Goal: Check status: Check status

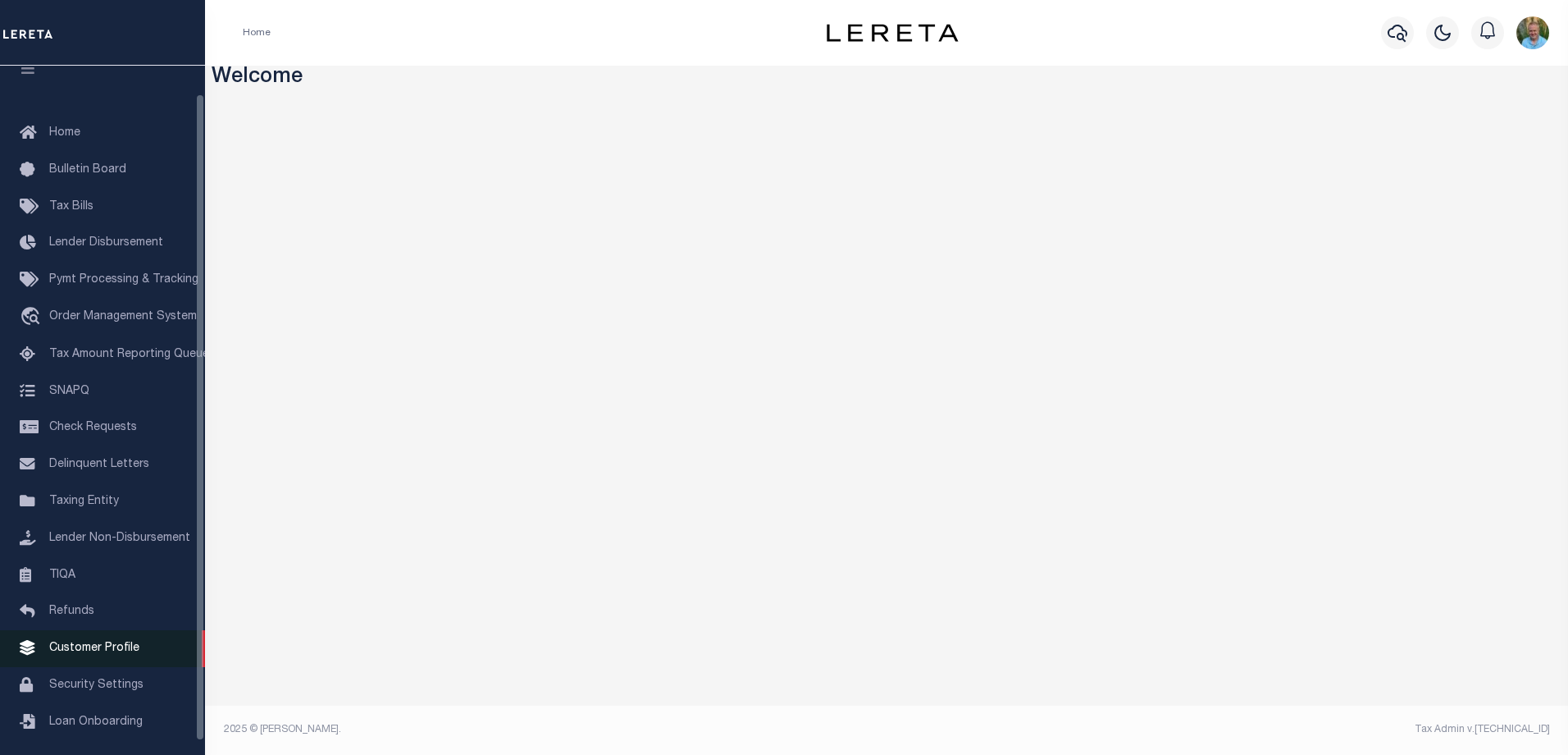
scroll to position [45, 0]
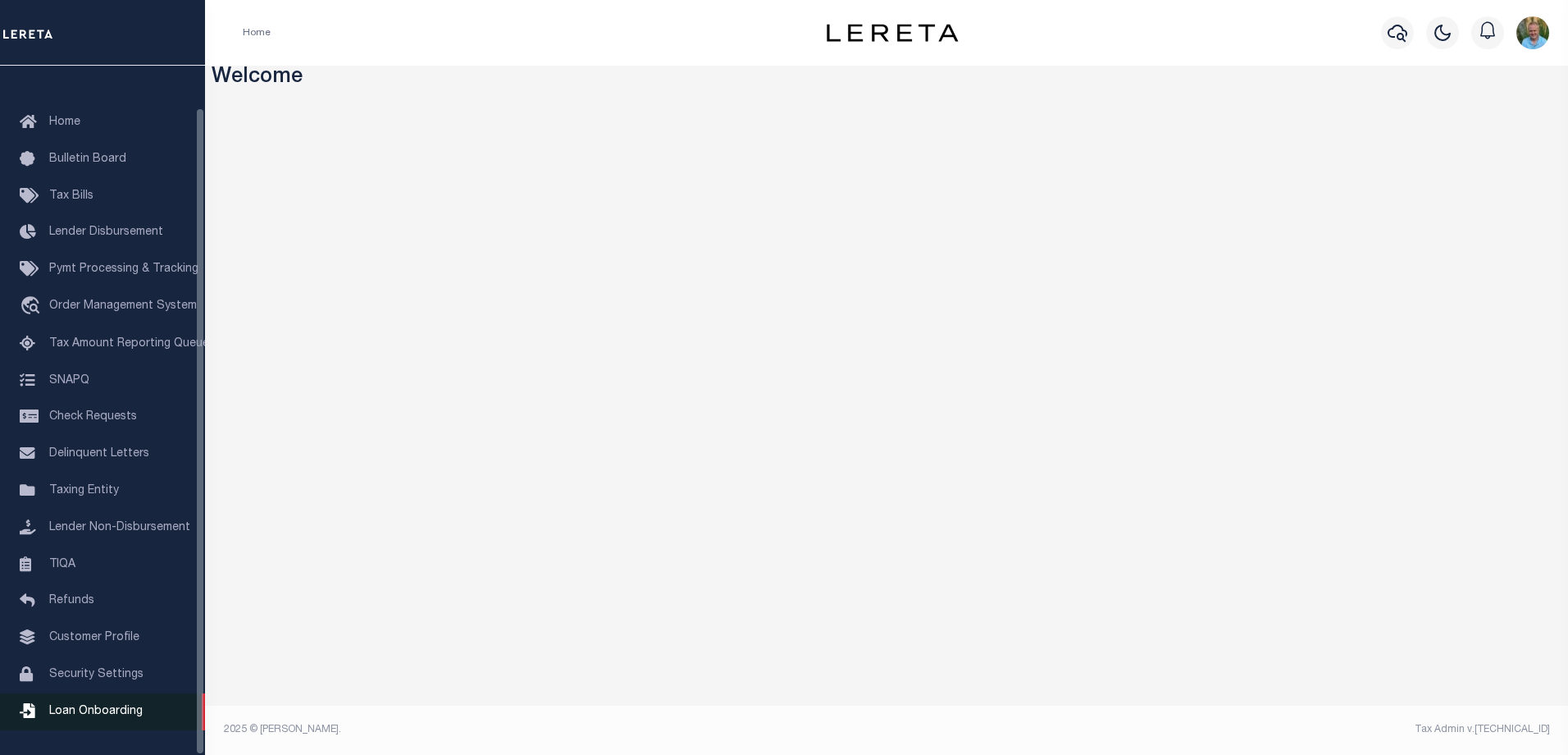
click at [89, 708] on span "Loan Onboarding" at bounding box center [96, 711] width 93 height 11
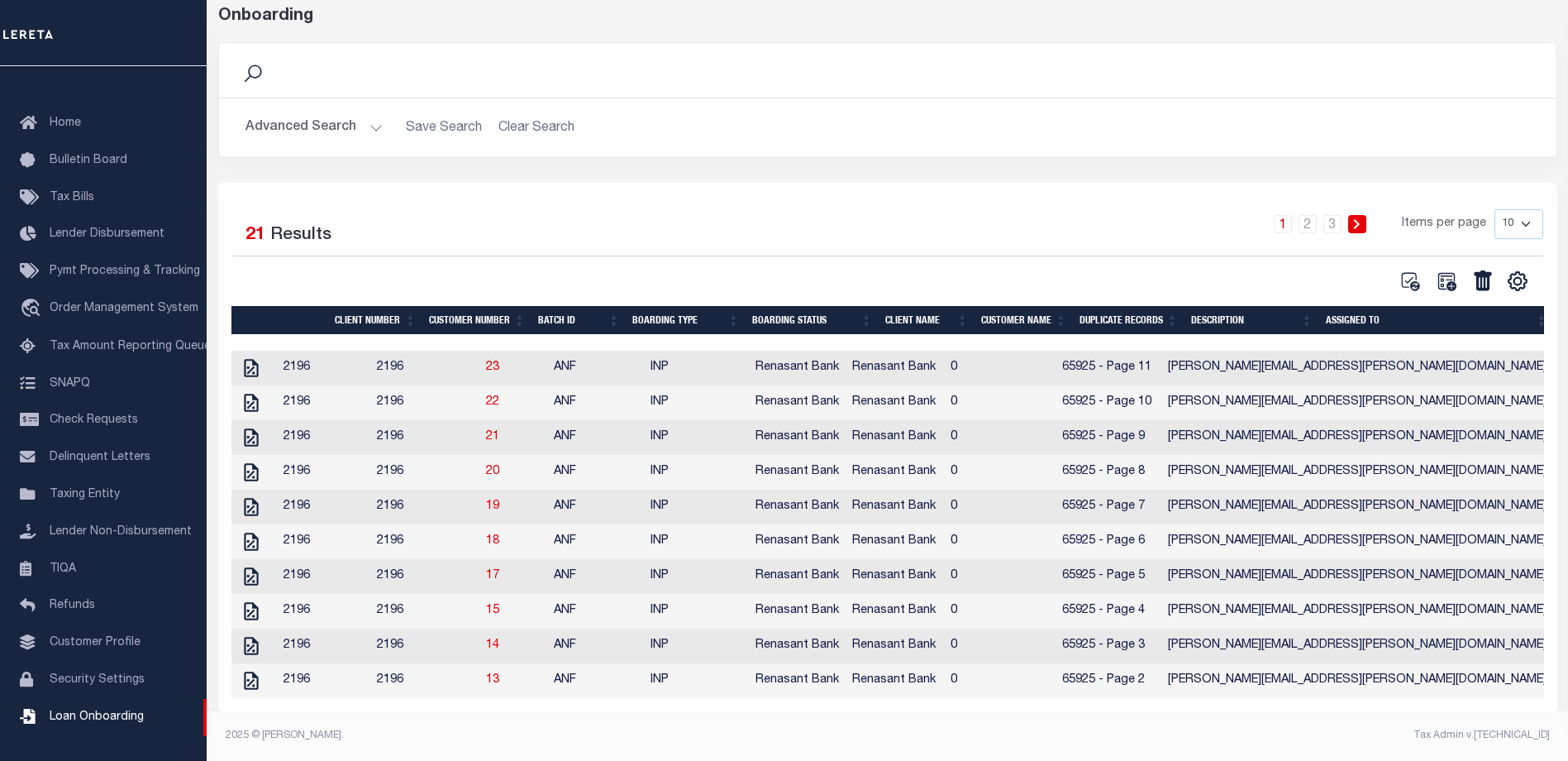
scroll to position [101, 0]
click at [1528, 210] on select "10 25 50 100" at bounding box center [1519, 224] width 49 height 30
select select "50"
click at [1495, 210] on select "10 25 50 100" at bounding box center [1519, 224] width 49 height 30
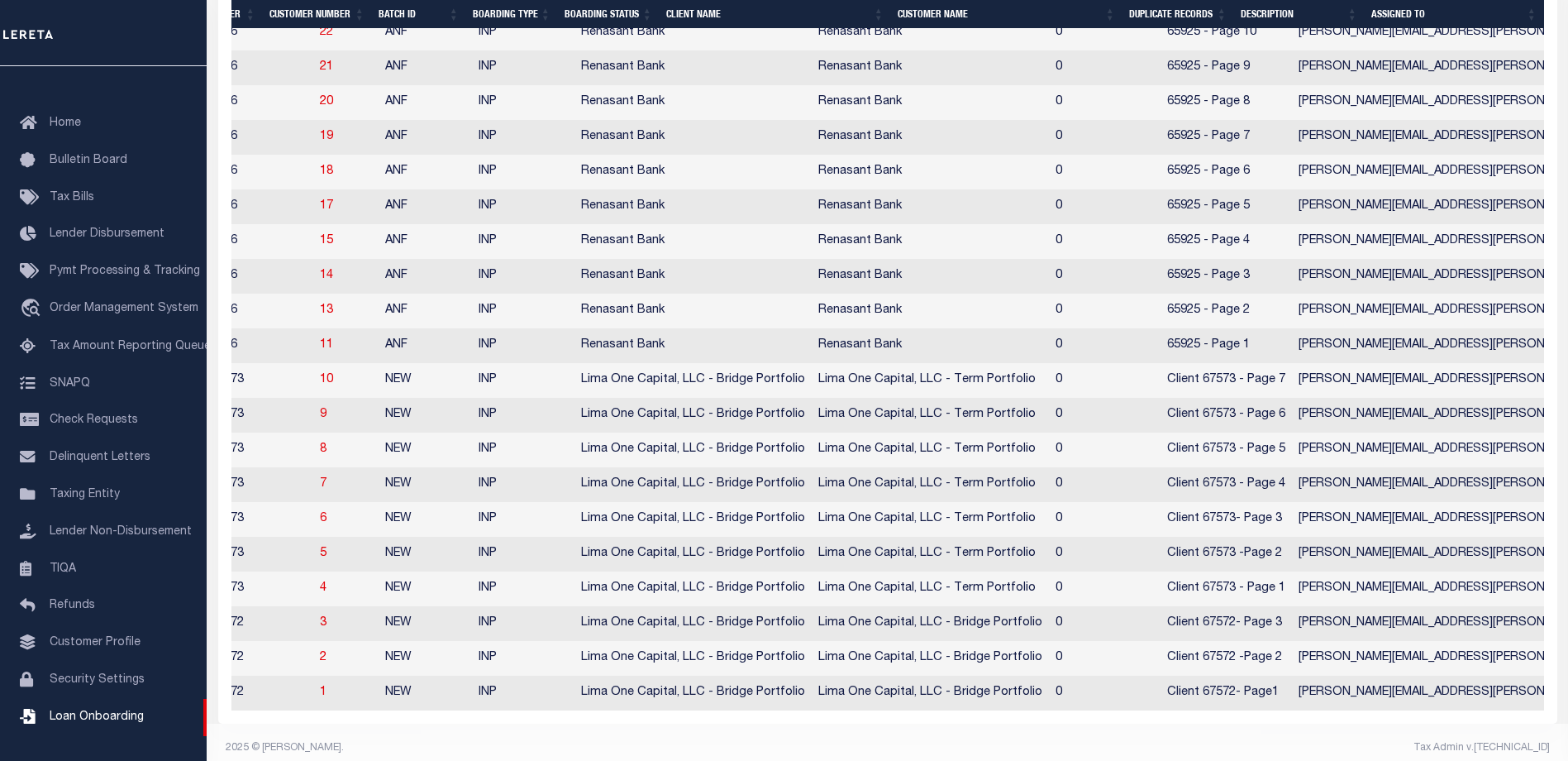
scroll to position [0, 0]
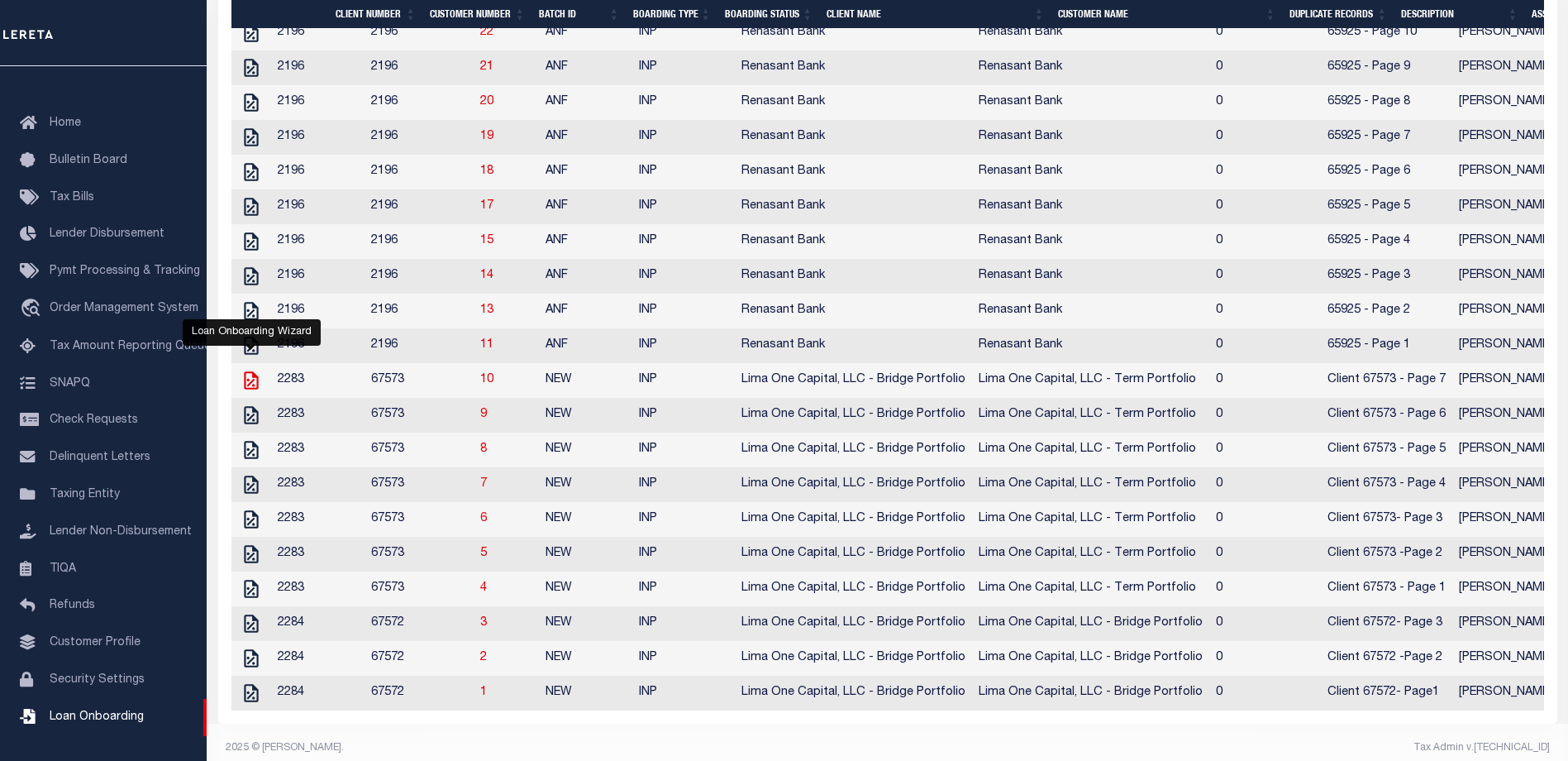
click at [248, 391] on icon at bounding box center [251, 380] width 21 height 21
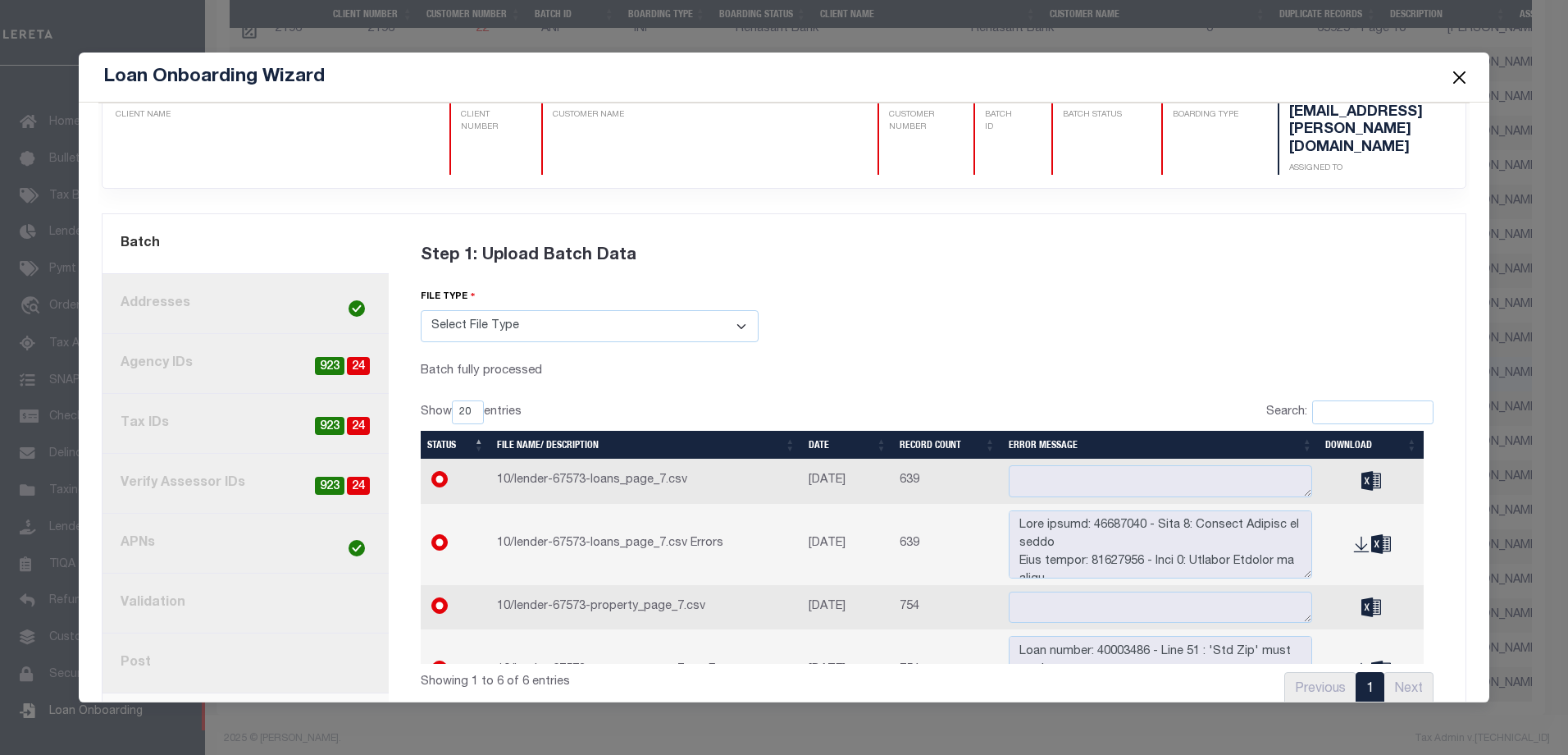
click at [238, 633] on link "8. Post" at bounding box center [245, 663] width 286 height 60
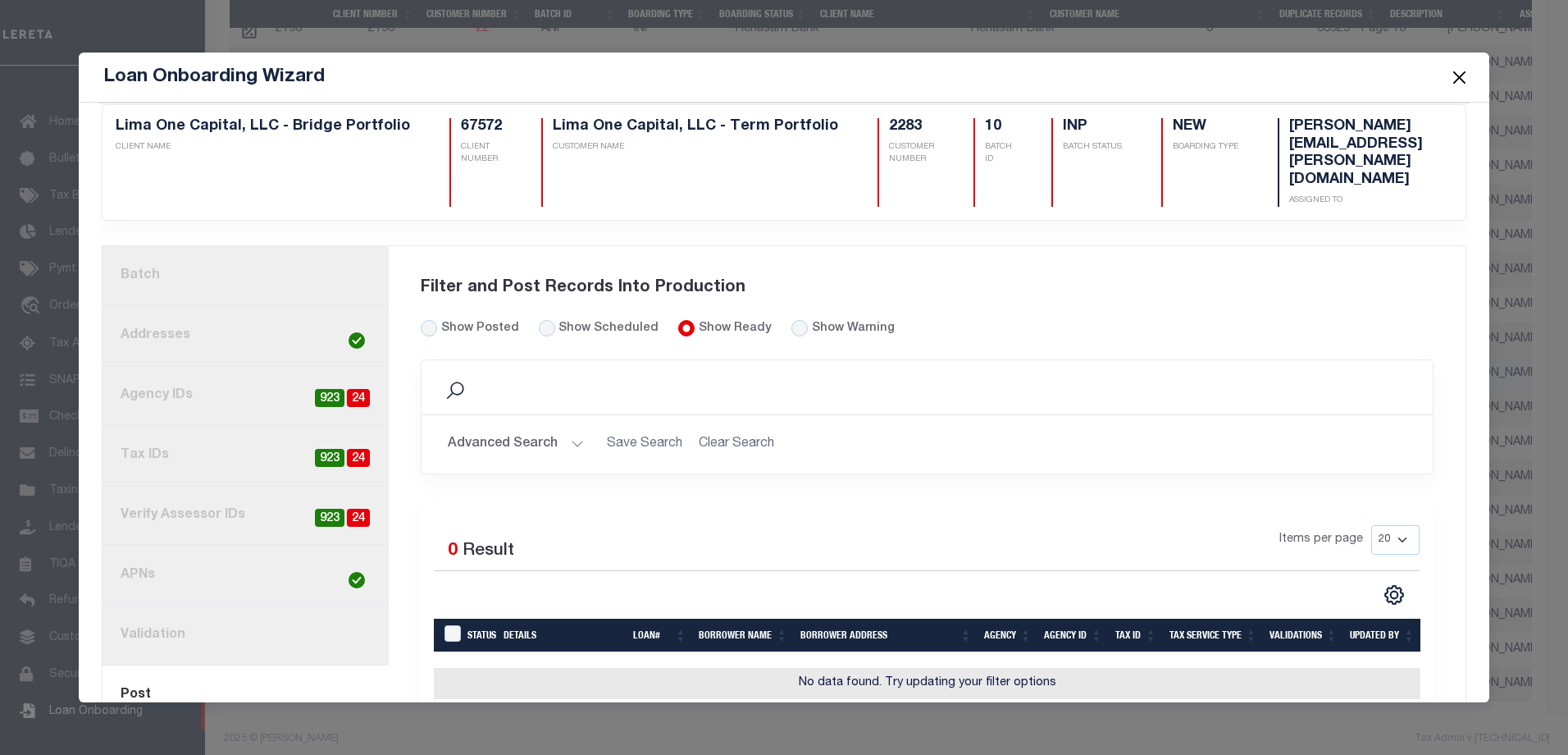
scroll to position [42, 0]
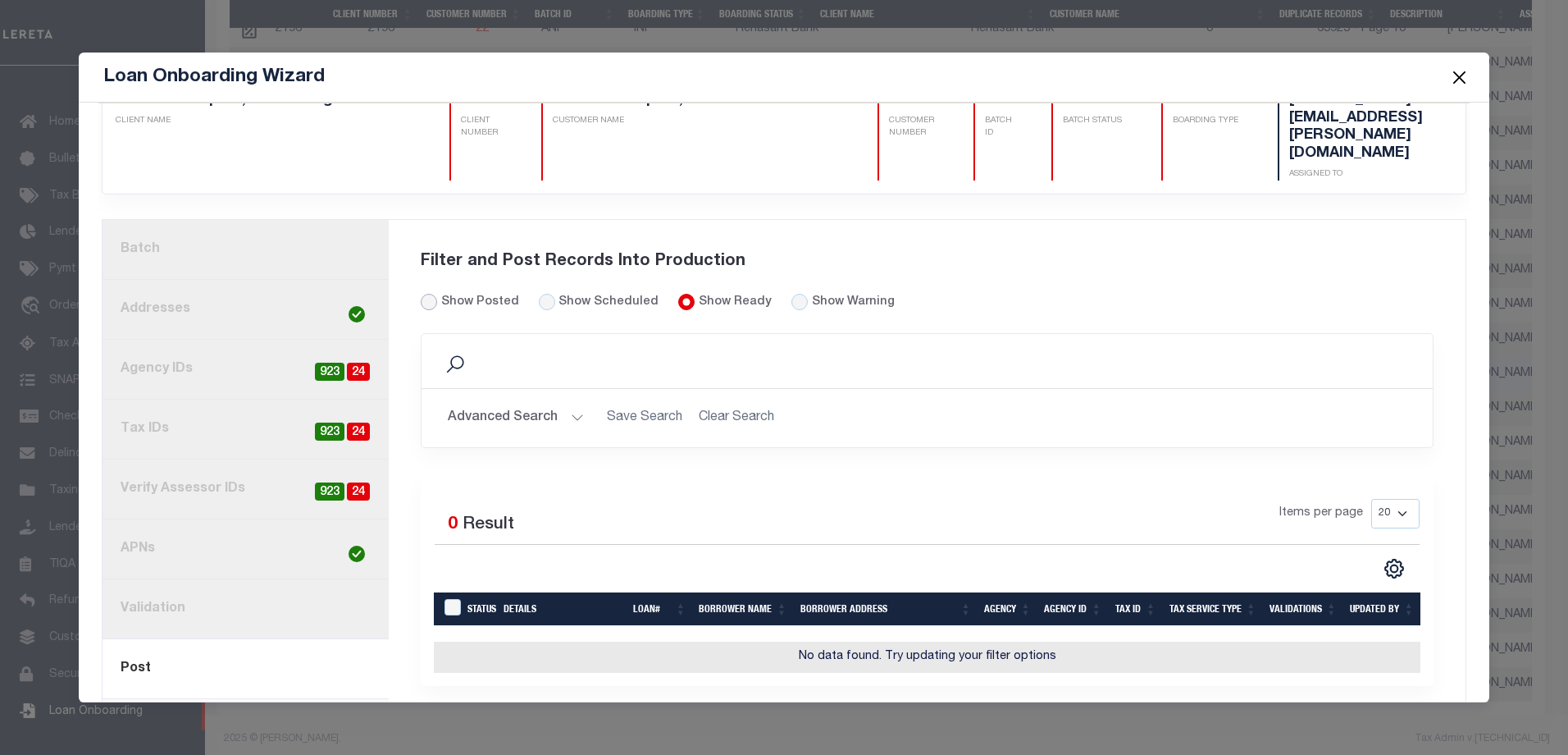
click at [425, 293] on input "Show Posted" at bounding box center [428, 301] width 16 height 16
radio input "true"
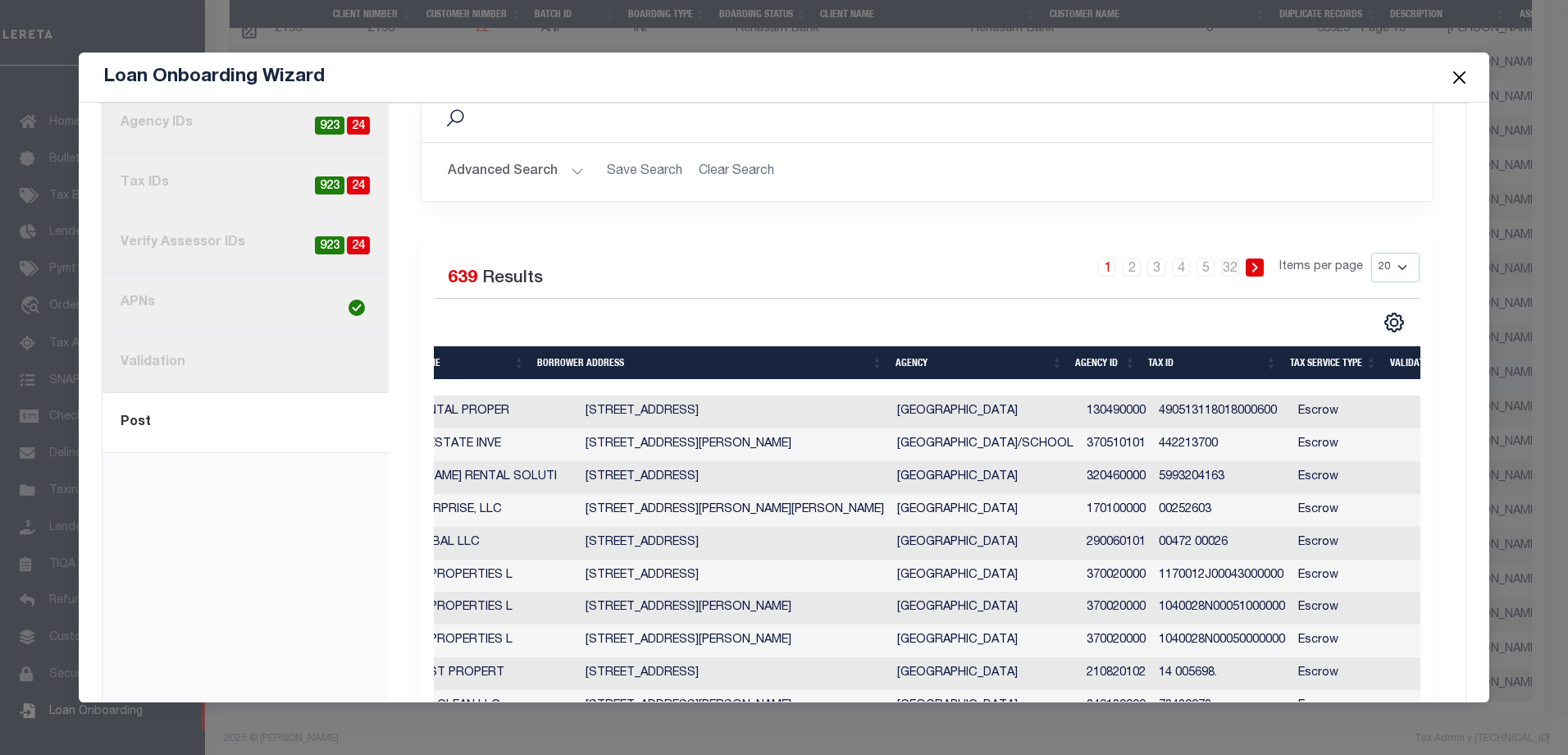
scroll to position [0, 376]
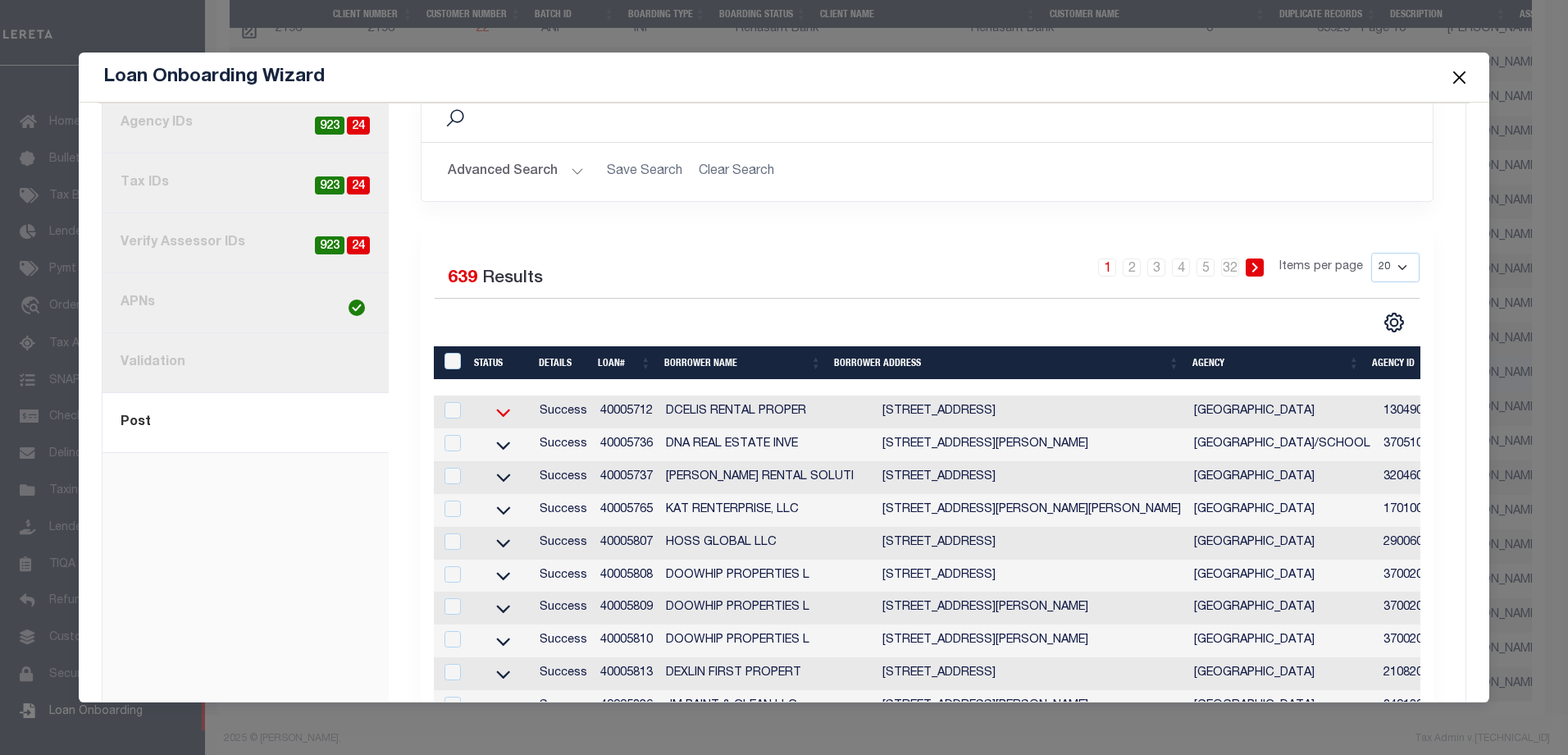
click at [496, 404] on icon at bounding box center [503, 412] width 41 height 17
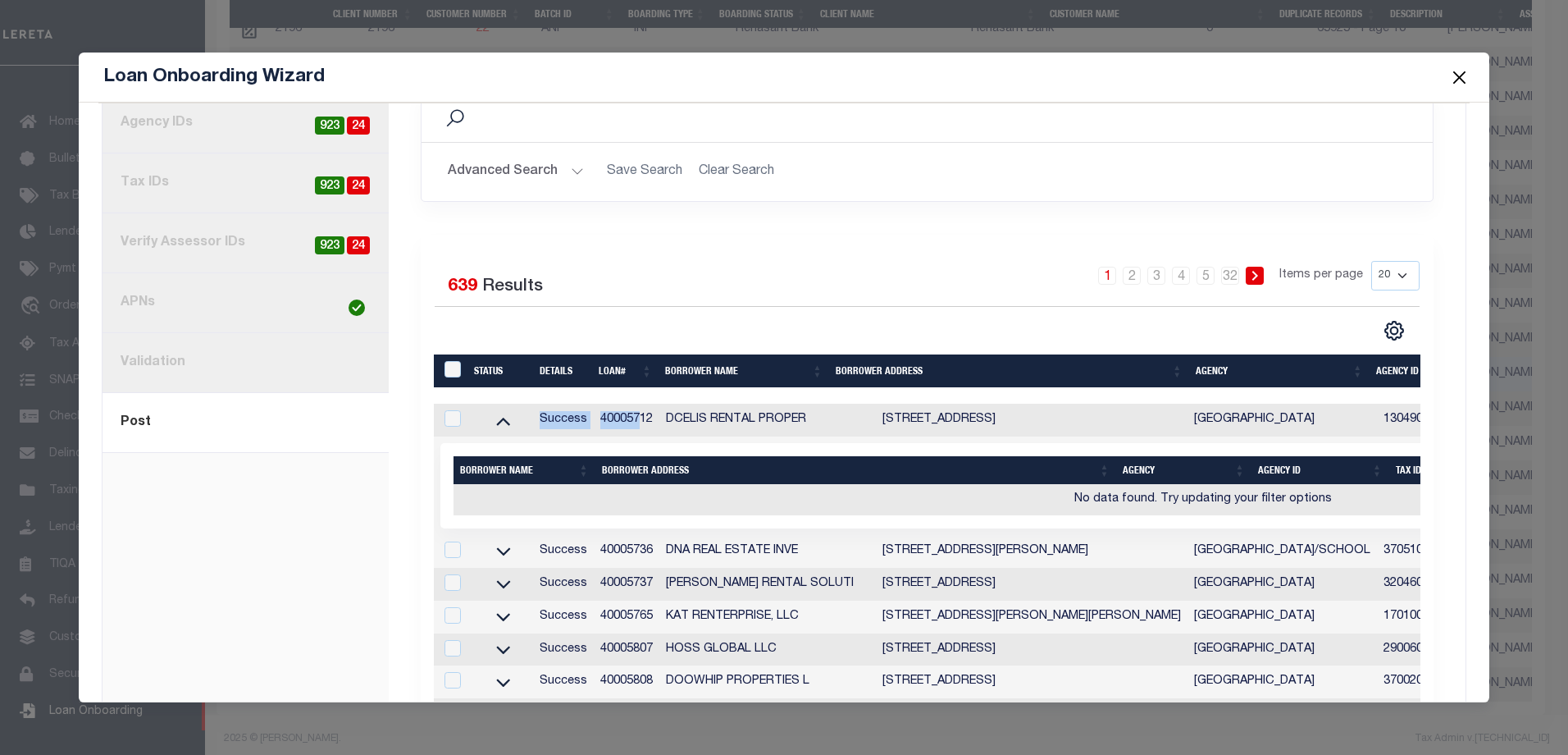
drag, startPoint x: 697, startPoint y: 366, endPoint x: 1047, endPoint y: 359, distance: 350.1
click at [1055, 361] on div "Status Details Loan# Borrower Name Borrower Address Agency Agency ID Tax ID Tax…" at bounding box center [928, 755] width 988 height 802
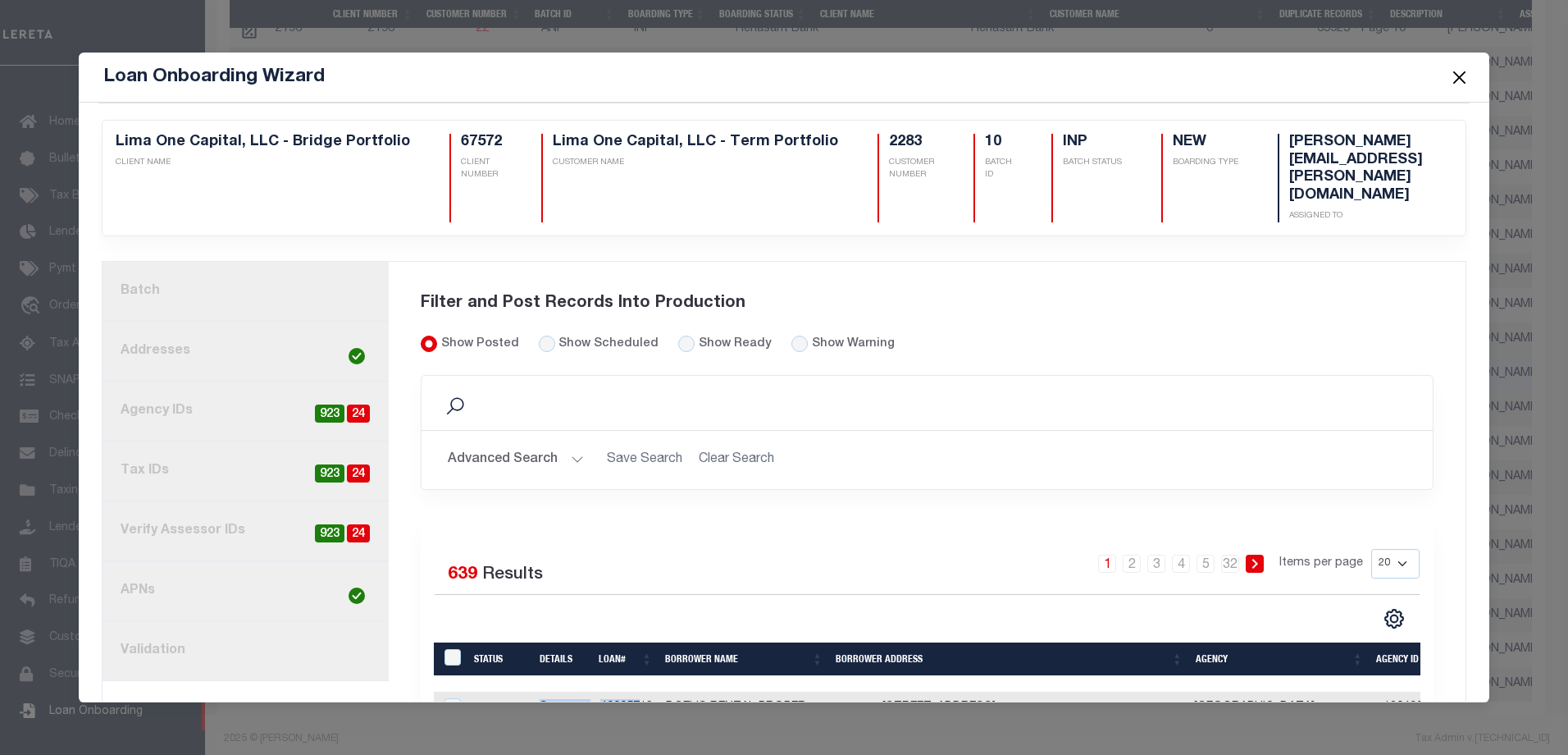
click at [1464, 73] on button "Close" at bounding box center [1459, 77] width 21 height 21
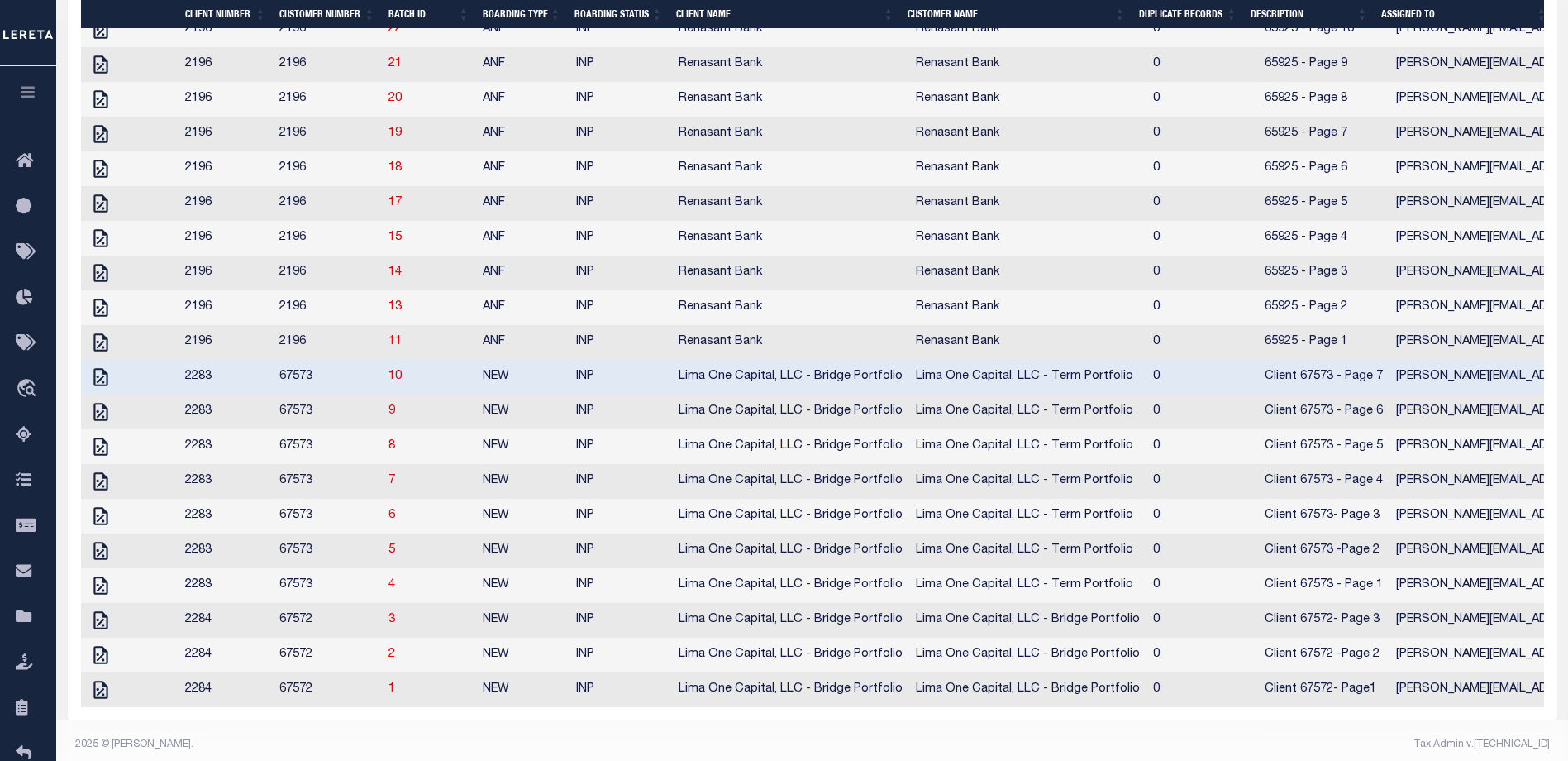
scroll to position [0, 0]
